Goal: Task Accomplishment & Management: Use online tool/utility

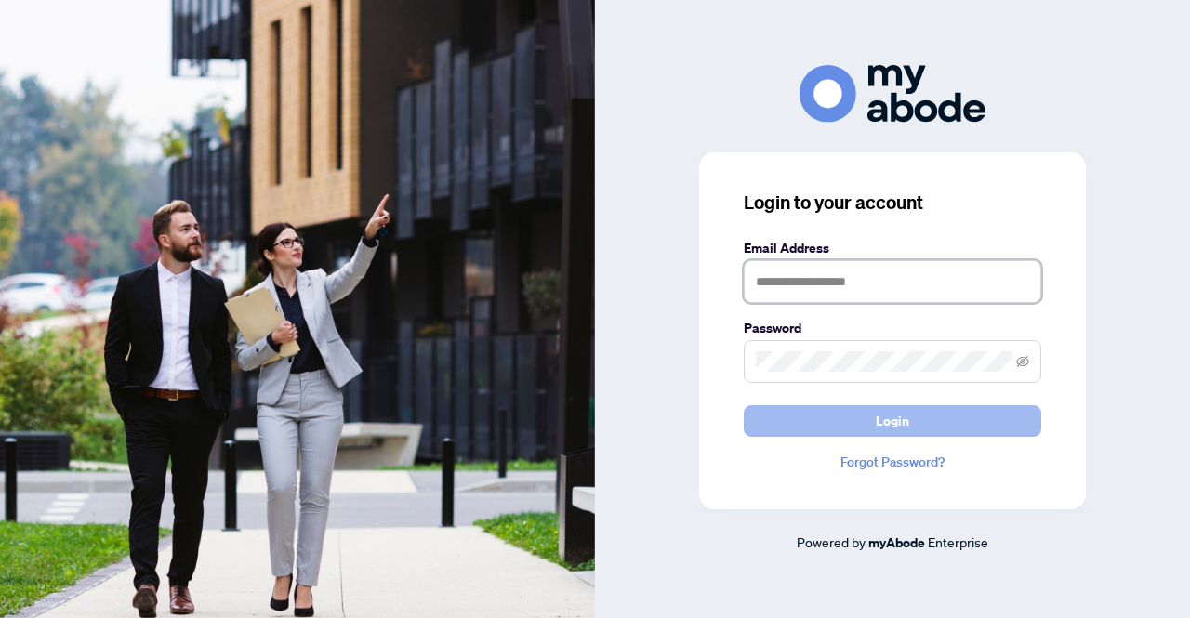
type input "**********"
click at [928, 422] on button "Login" at bounding box center [892, 421] width 297 height 32
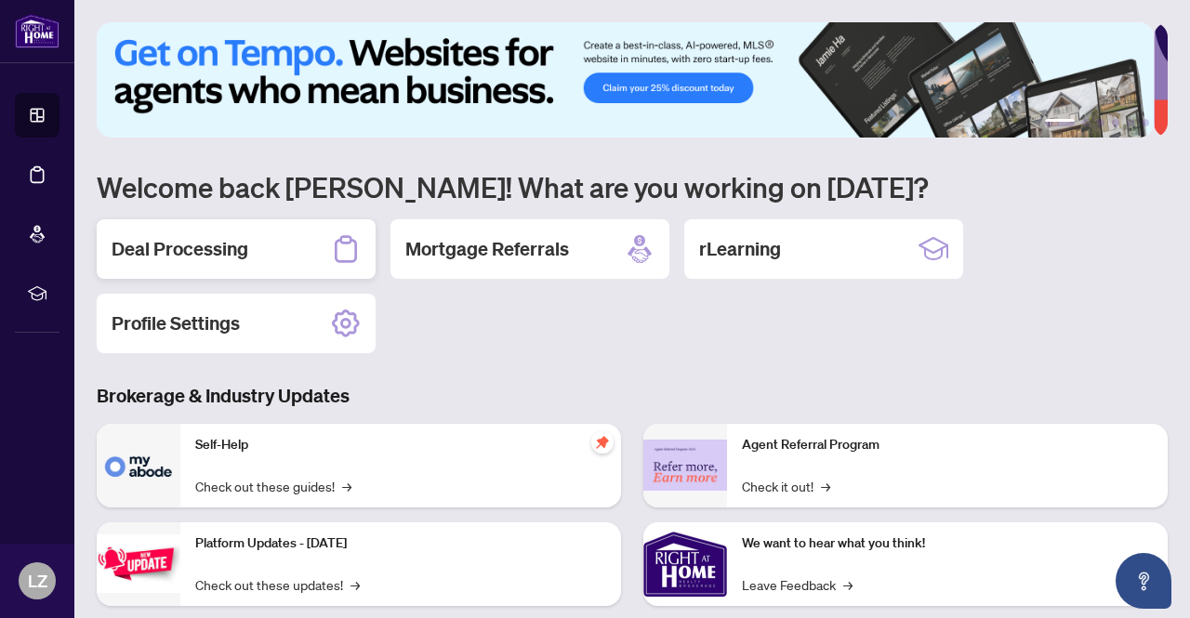
click at [199, 246] on h2 "Deal Processing" at bounding box center [180, 249] width 137 height 26
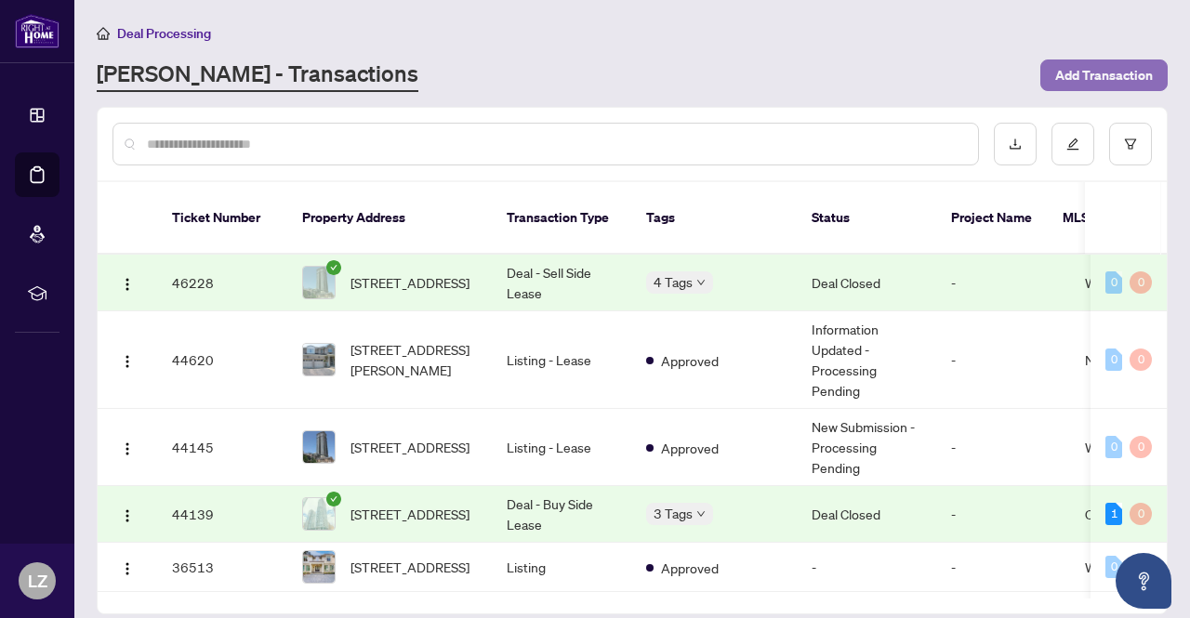
click at [1089, 75] on span "Add Transaction" at bounding box center [1104, 75] width 98 height 30
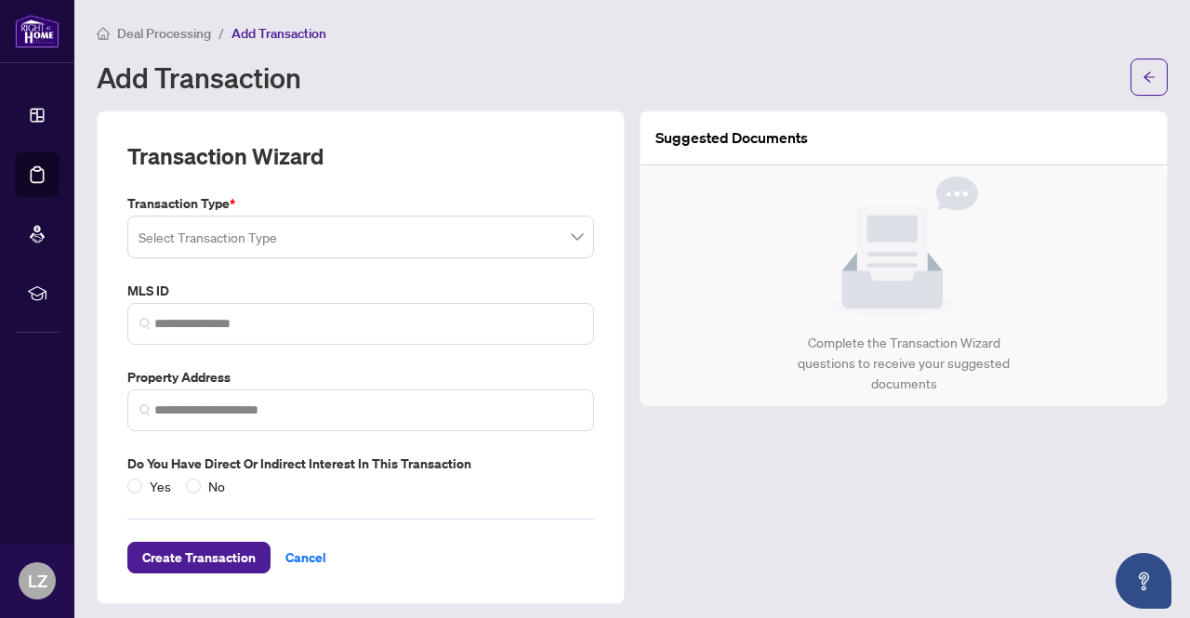
click at [379, 249] on input "search" at bounding box center [352, 239] width 428 height 41
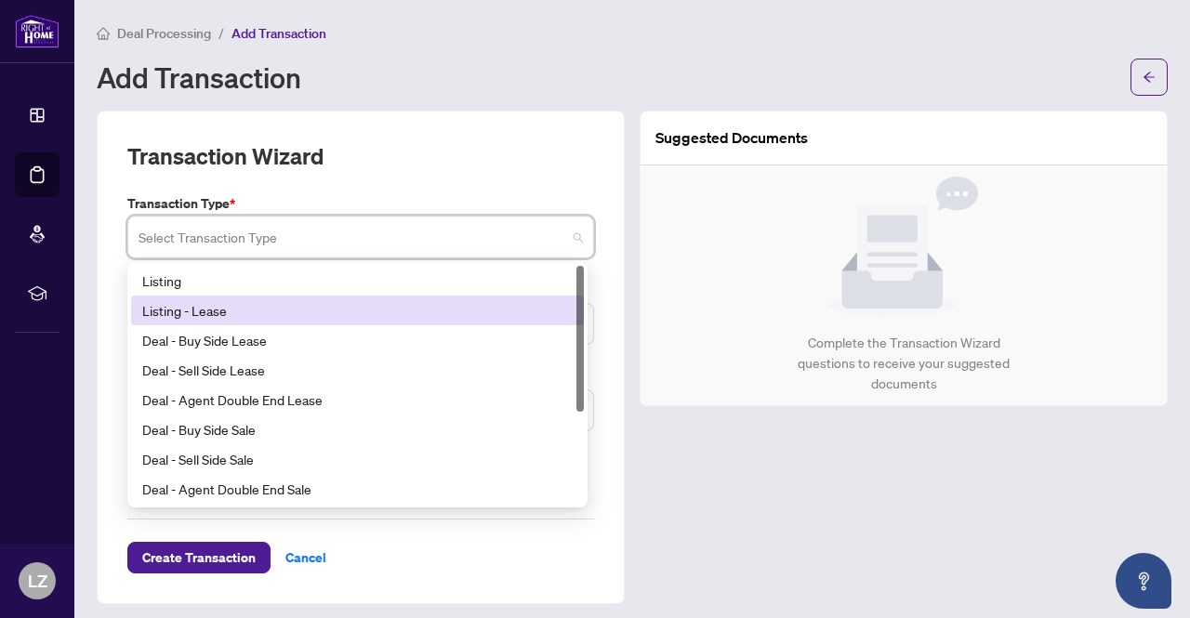
click at [219, 316] on div "Listing - Lease" at bounding box center [357, 310] width 430 height 20
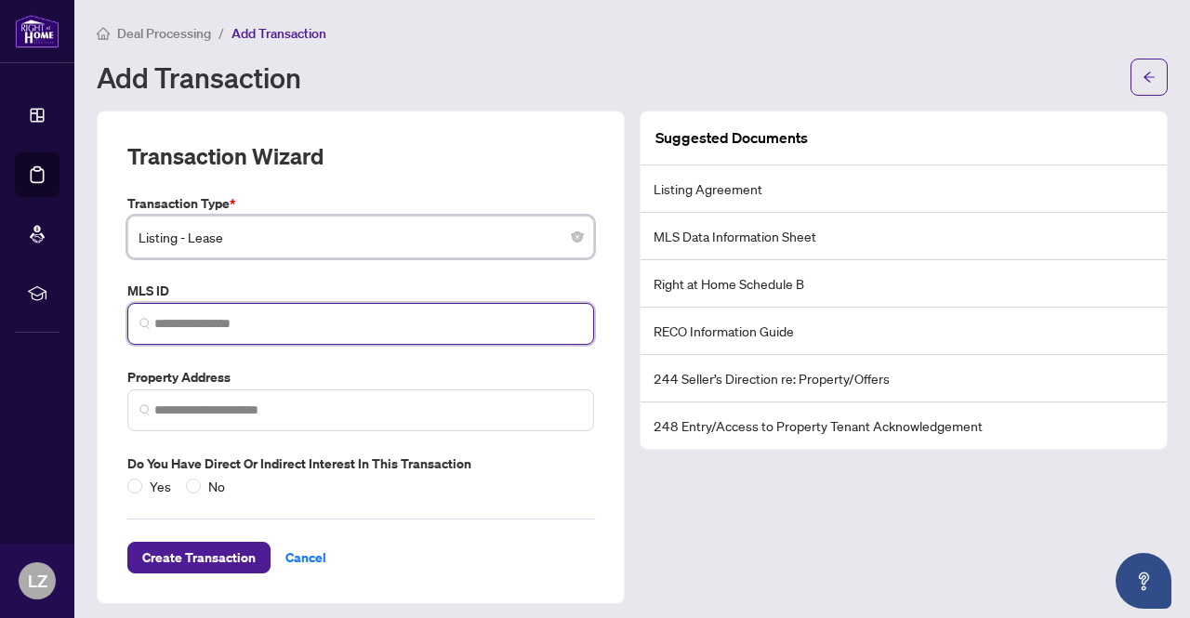
click at [239, 325] on input "search" at bounding box center [368, 324] width 428 height 20
